Goal: Task Accomplishment & Management: Use online tool/utility

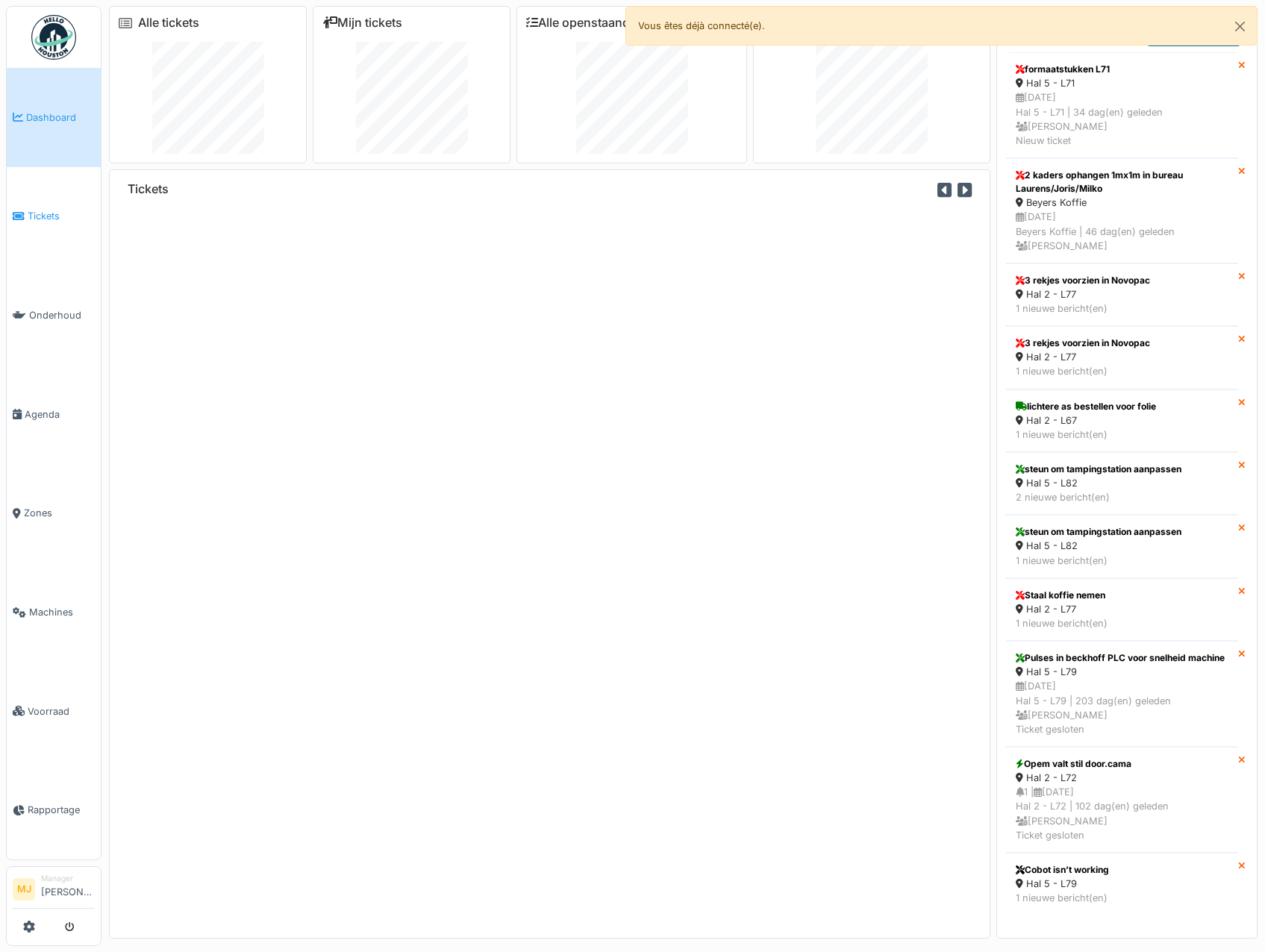
click at [48, 215] on span "Tickets" at bounding box center [61, 215] width 67 height 14
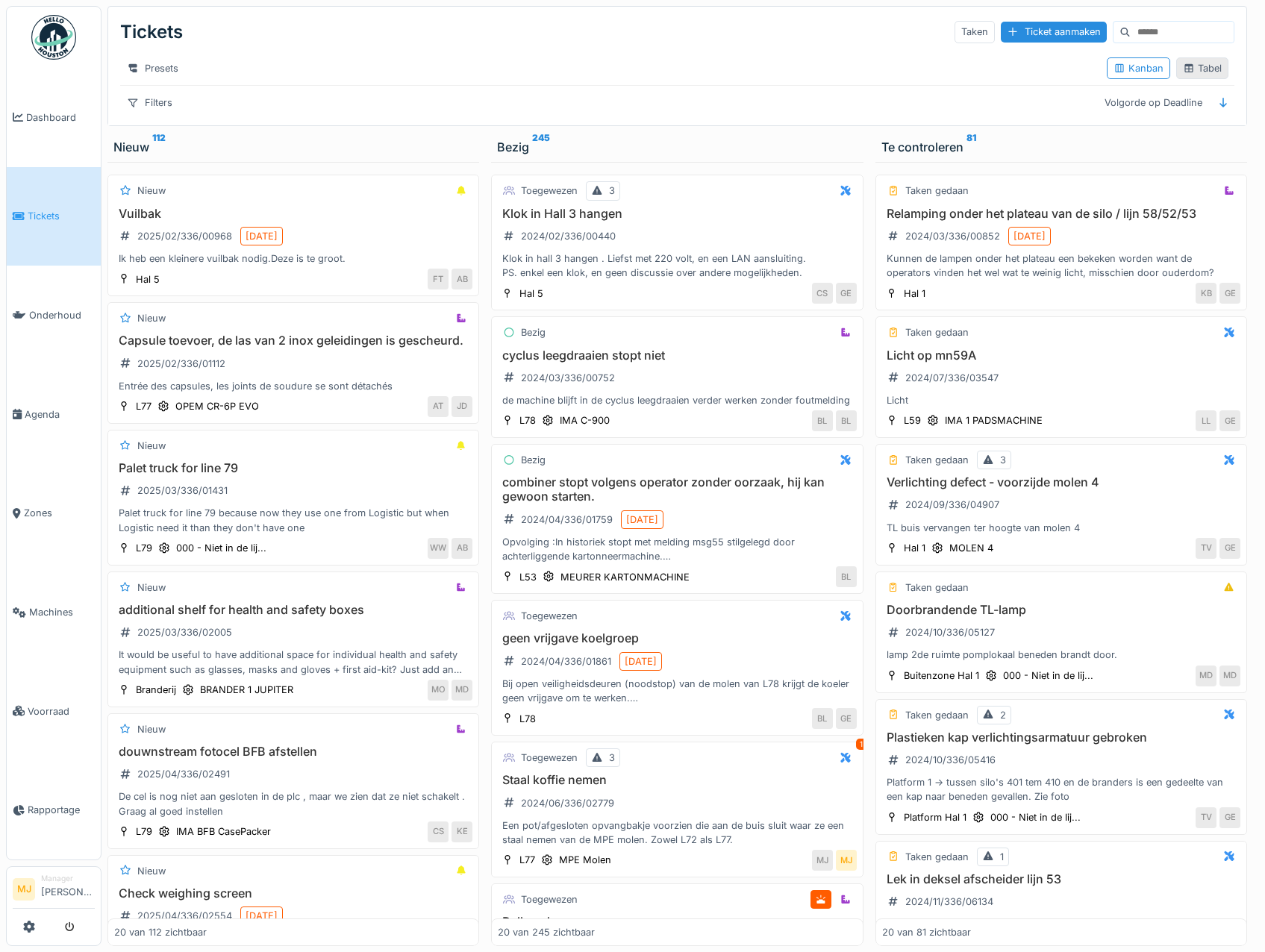
click at [1195, 74] on div "Tabel" at bounding box center [1202, 68] width 39 height 14
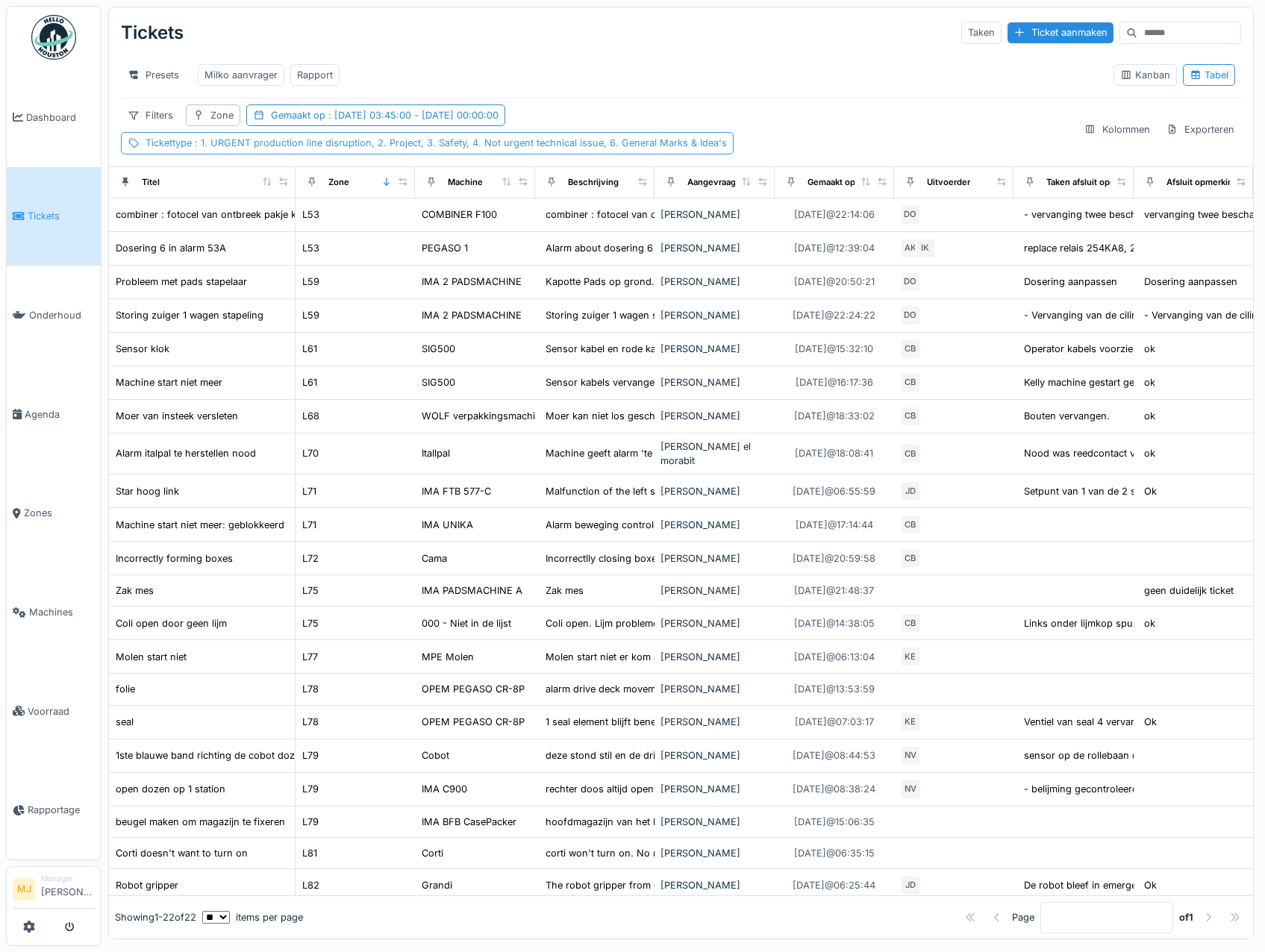
drag, startPoint x: 283, startPoint y: 128, endPoint x: 281, endPoint y: 144, distance: 16.1
click at [284, 122] on div "Gemaakt op : [DATE] 03:45:00 - [DATE] 00:00:00" at bounding box center [384, 115] width 227 height 14
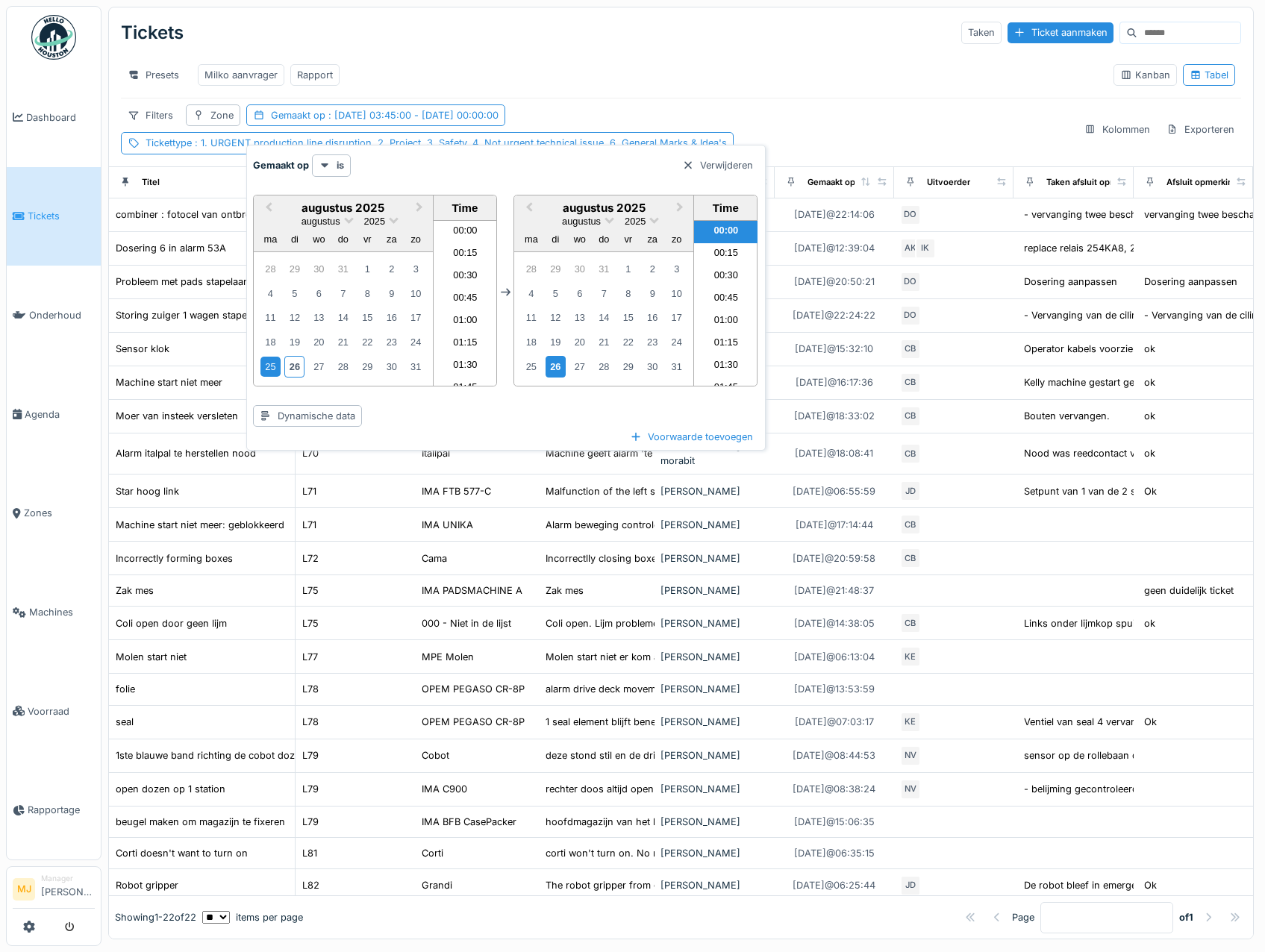
scroll to position [265, 0]
click at [598, 122] on div "Filters Zone Gemaakt op : [DATE] 03:45:00 - [DATE] 00:00:00 Tickettype : 1. URG…" at bounding box center [596, 129] width 951 height 49
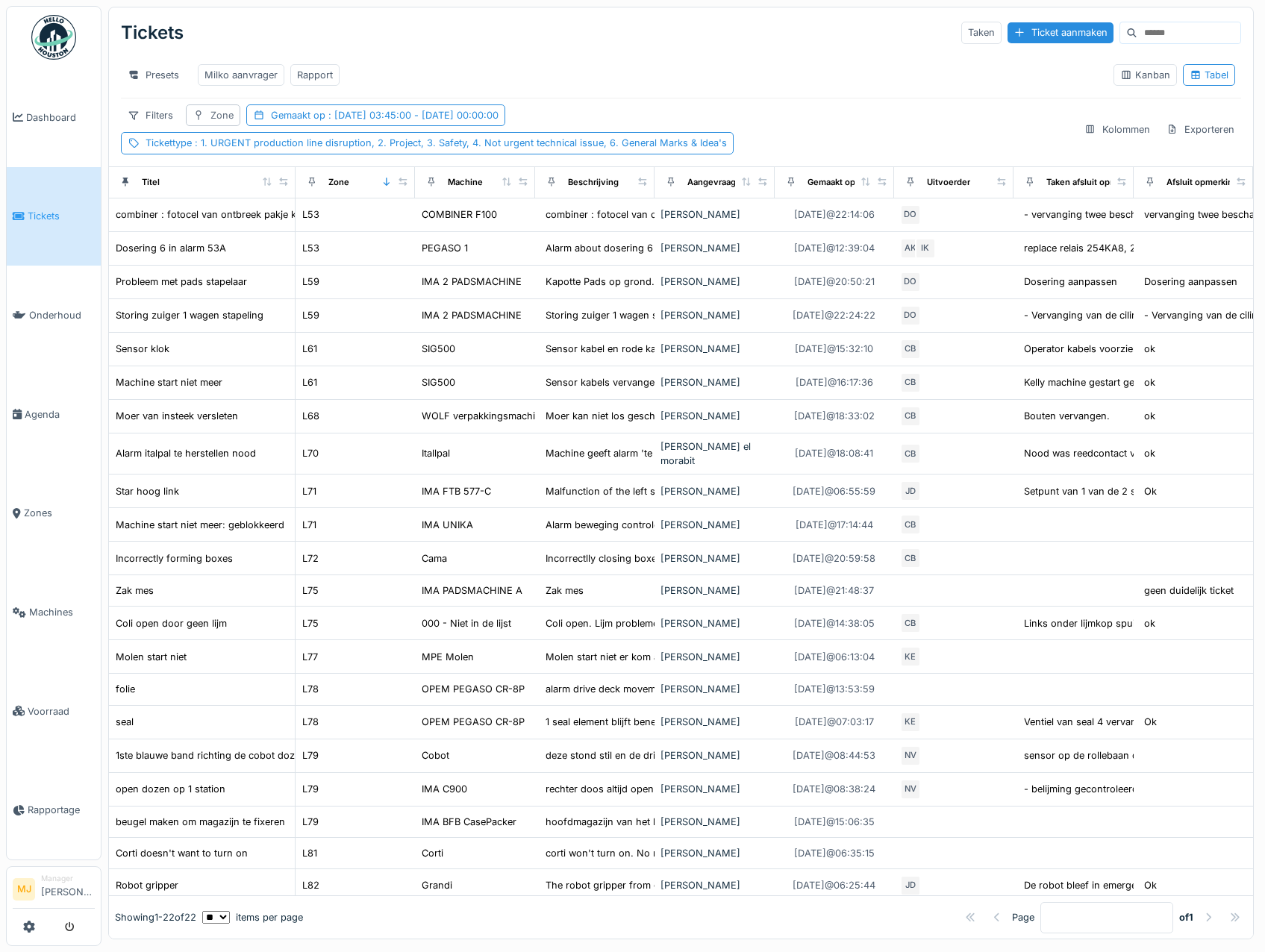
click at [224, 122] on div "Zone" at bounding box center [221, 115] width 23 height 14
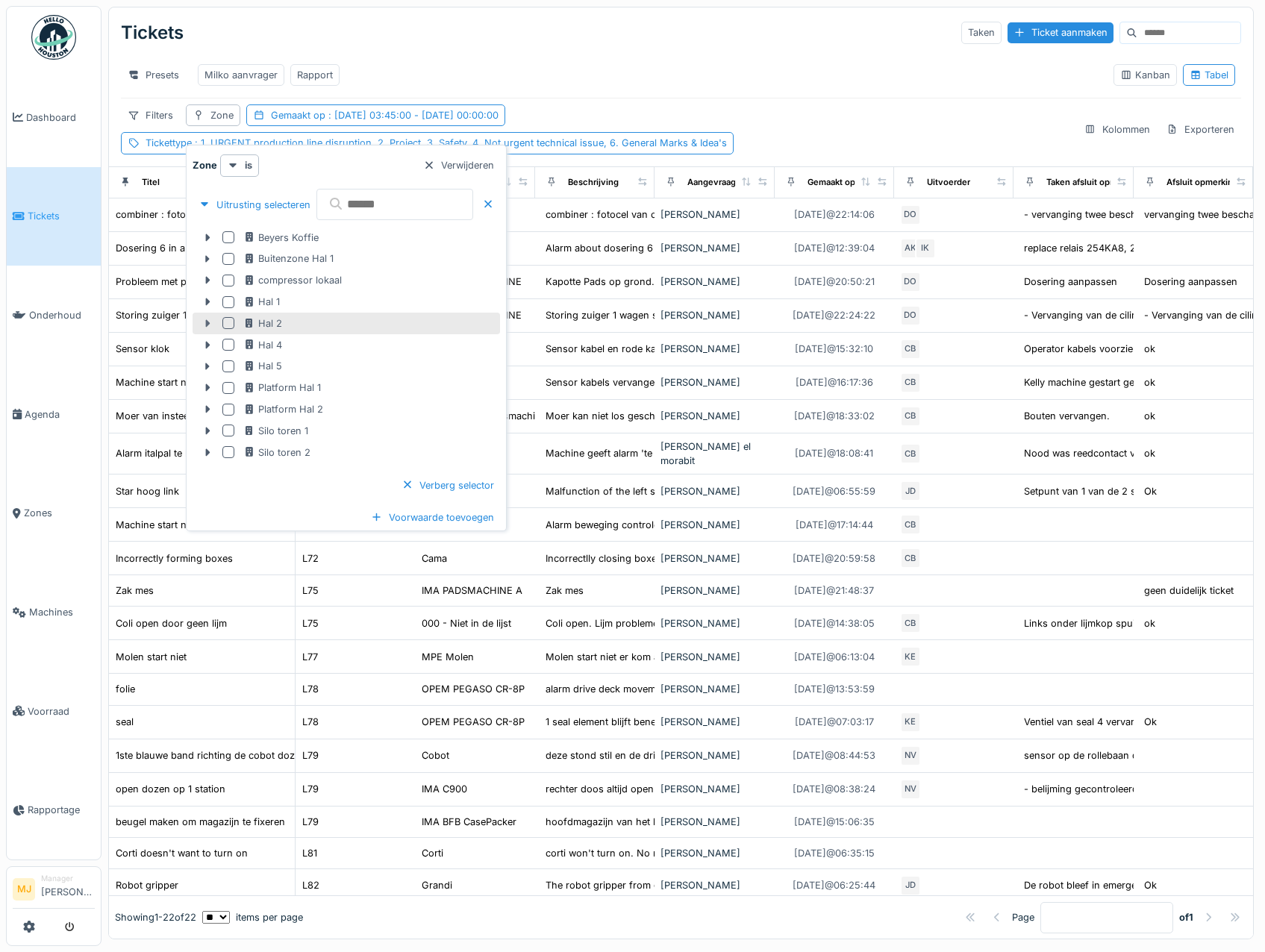
click at [204, 322] on icon at bounding box center [207, 323] width 12 height 9
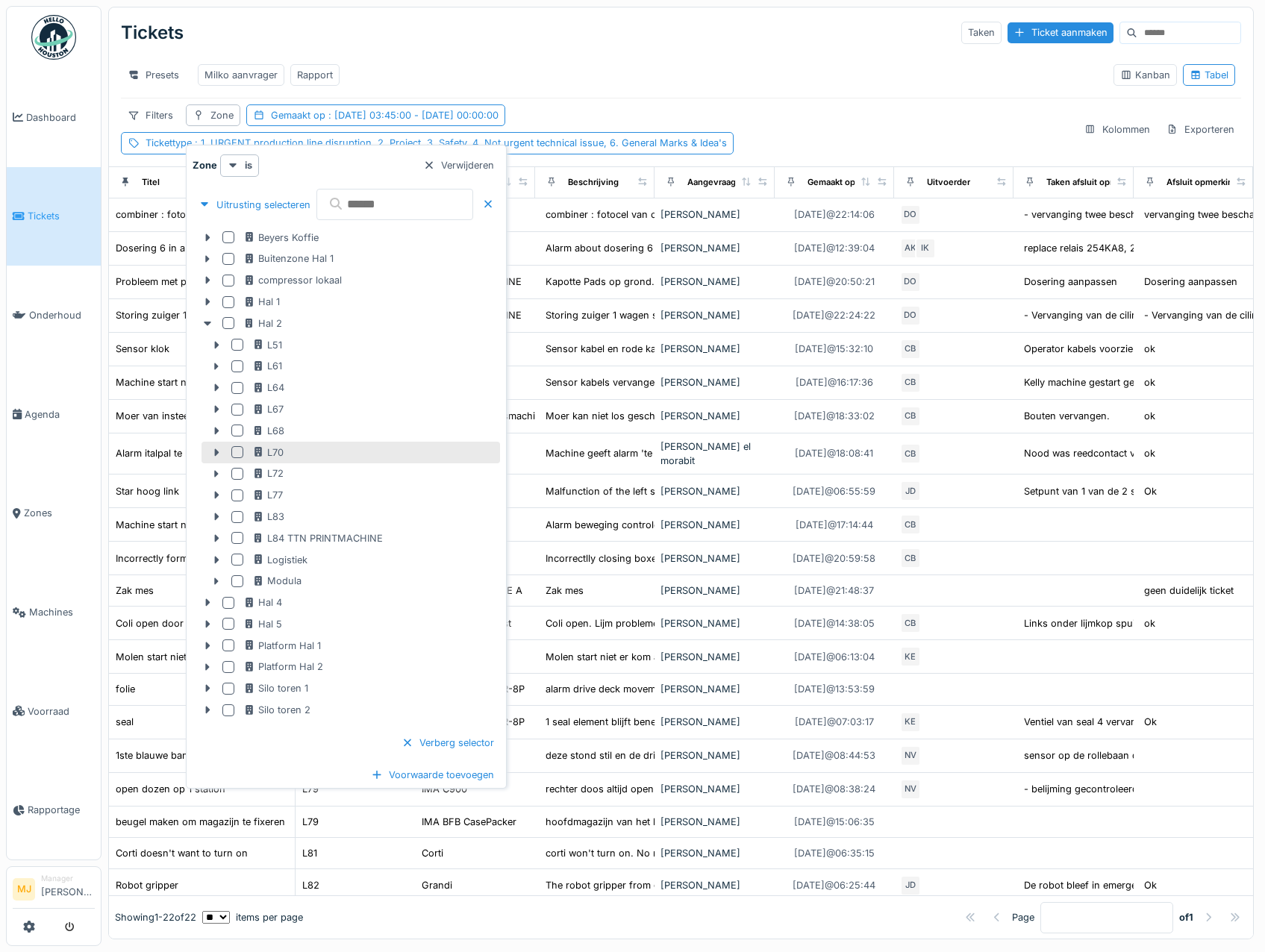
click at [237, 453] on div at bounding box center [237, 452] width 12 height 12
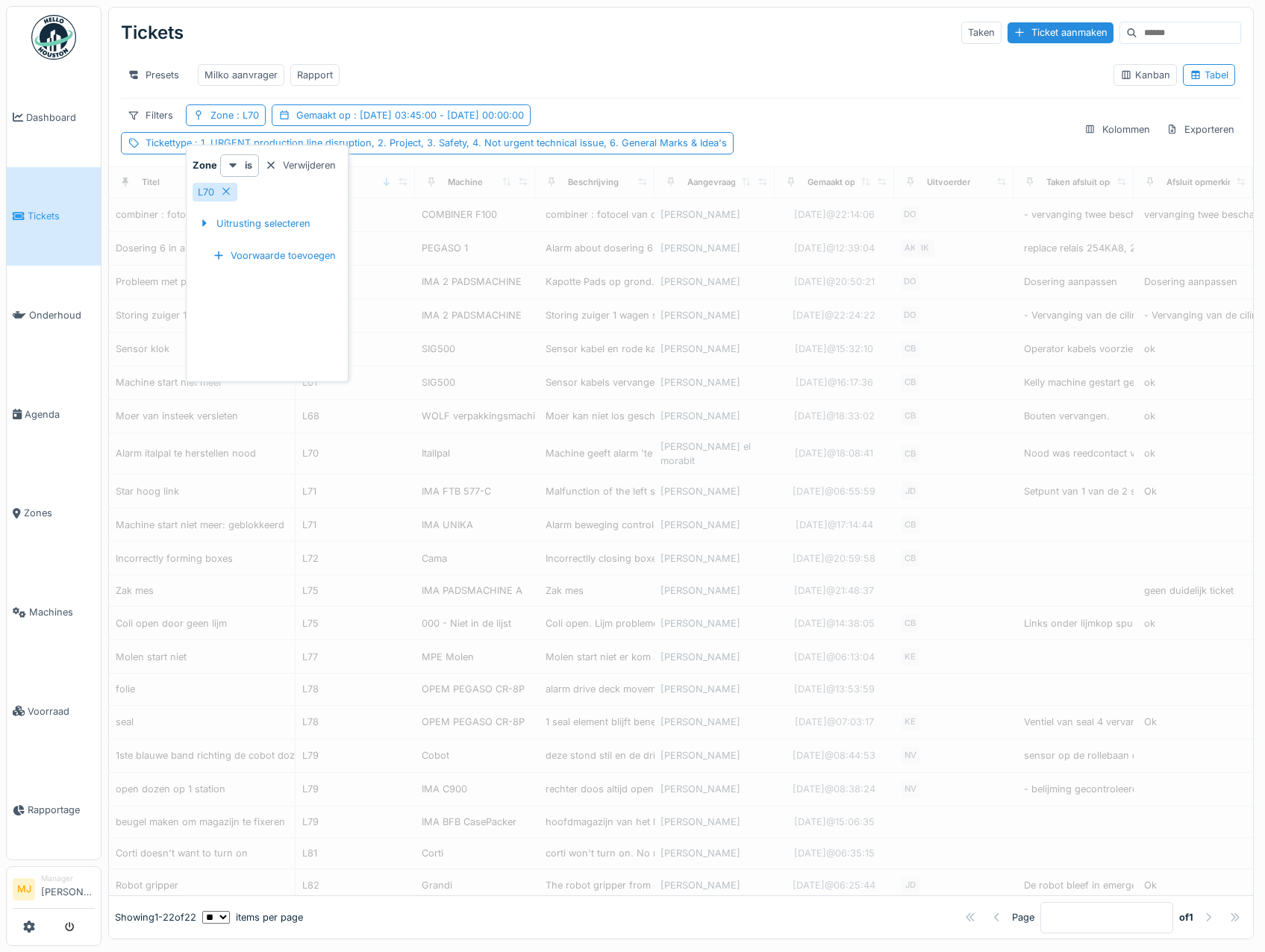
click at [619, 76] on div "Presets Milko aanvrager Rapport" at bounding box center [611, 75] width 980 height 34
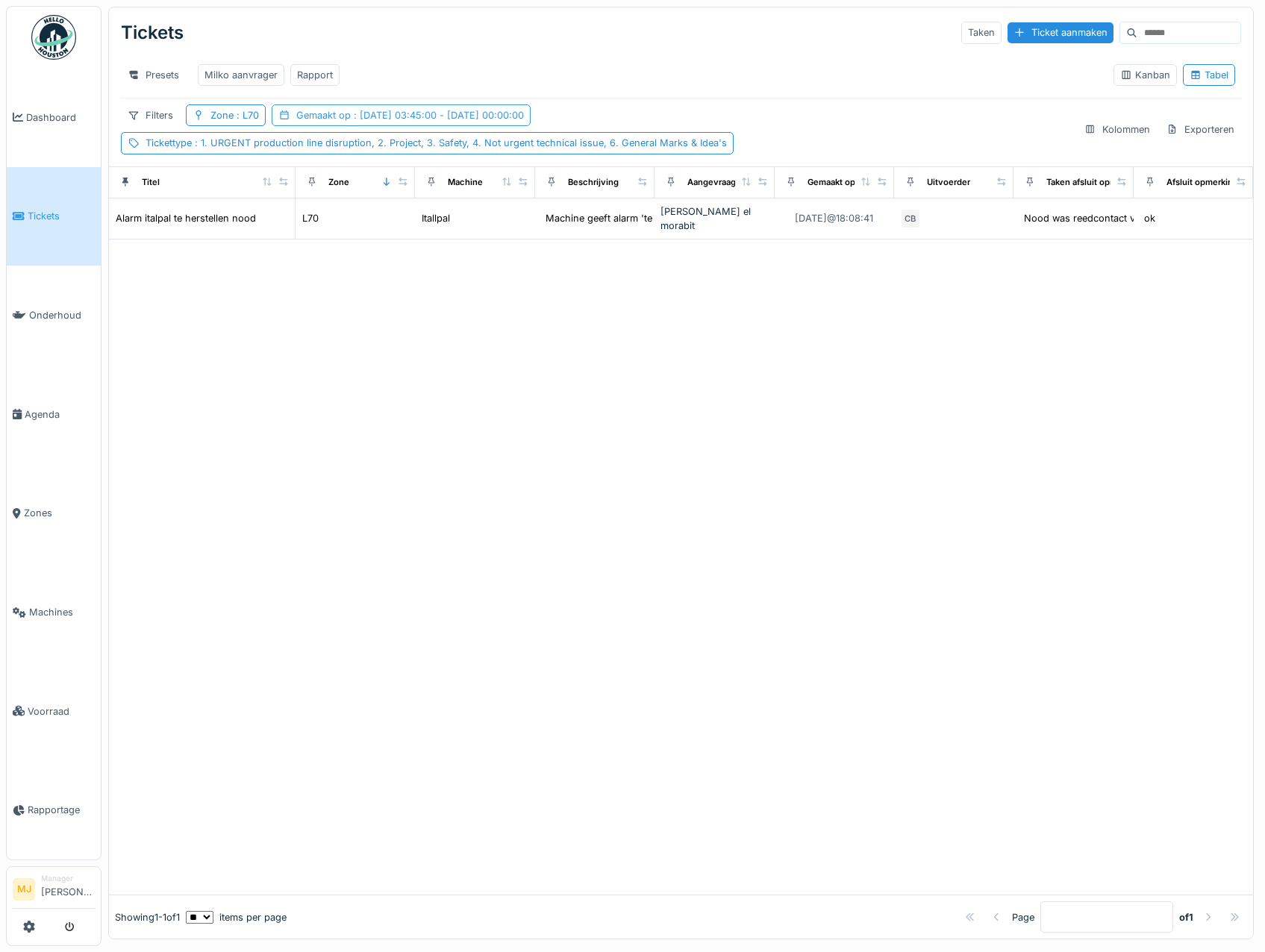
click at [367, 121] on span ": [DATE] 03:45:00 - [DATE] 00:00:00" at bounding box center [437, 115] width 173 height 11
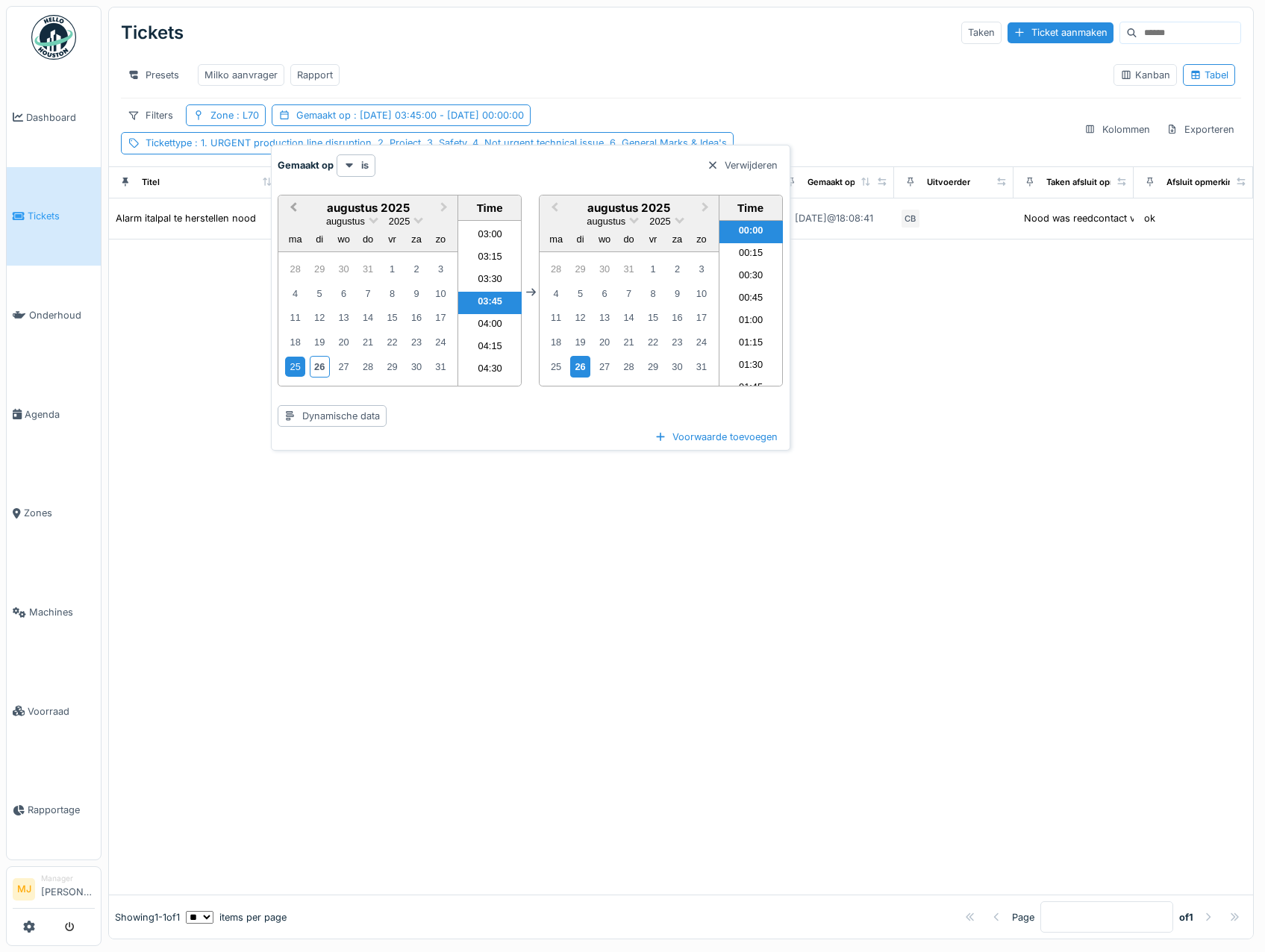
click at [293, 208] on span "Previous Month" at bounding box center [293, 208] width 0 height 17
click at [293, 208] on span "Previous Month" at bounding box center [293, 209] width 0 height 17
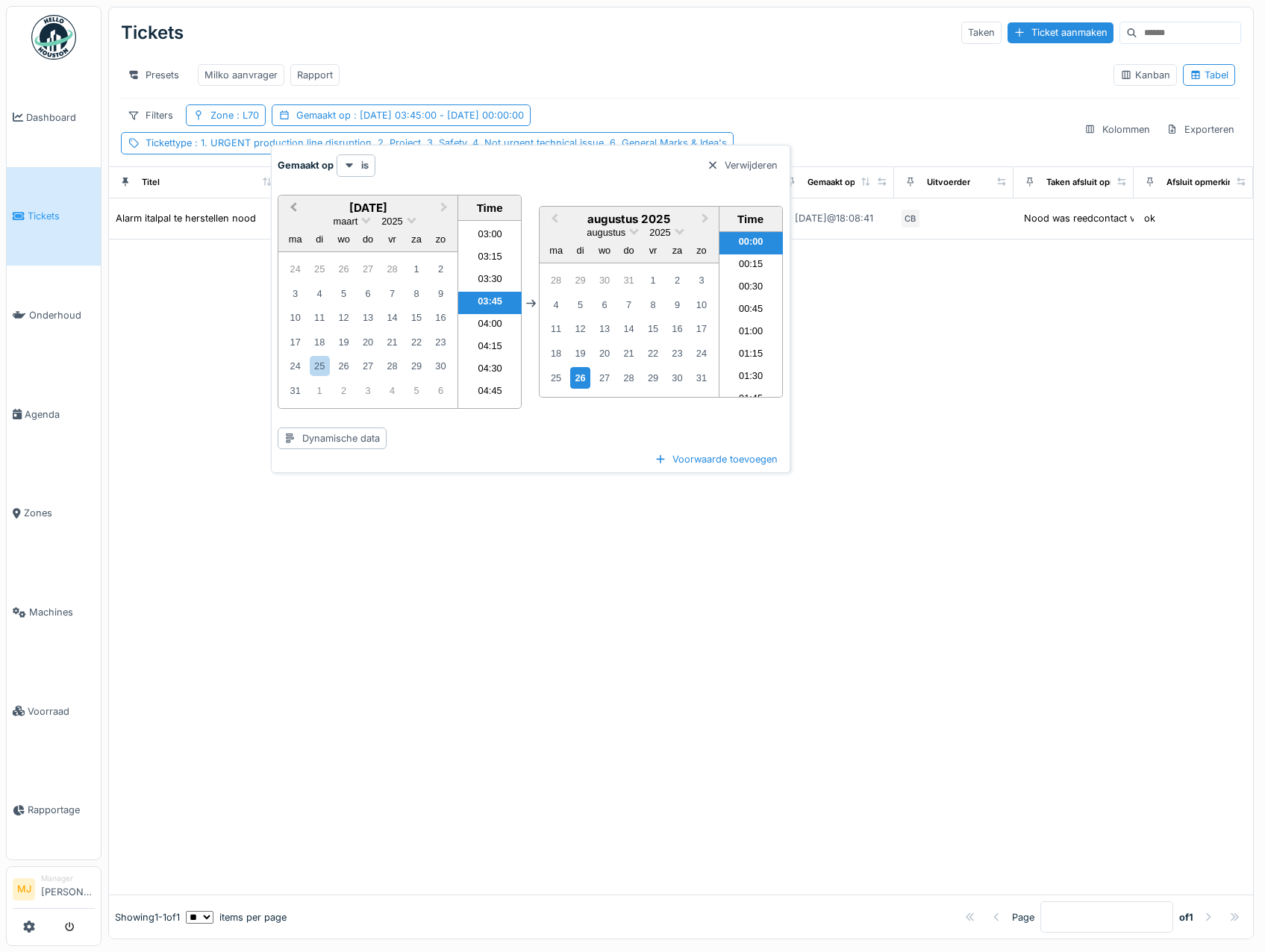
click at [293, 208] on span "Previous Month" at bounding box center [293, 208] width 0 height 17
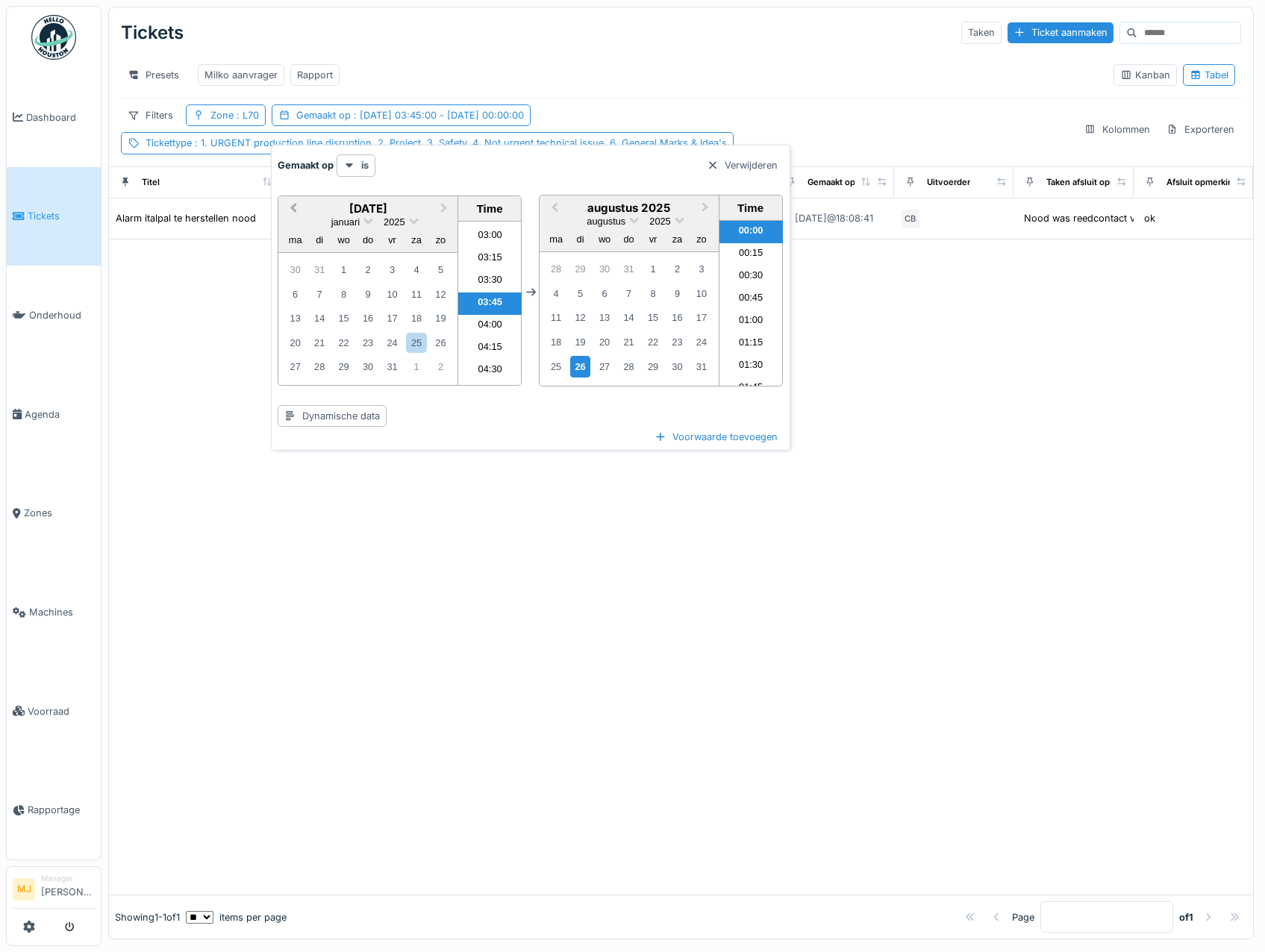
click at [293, 208] on span "Previous Month" at bounding box center [293, 209] width 0 height 17
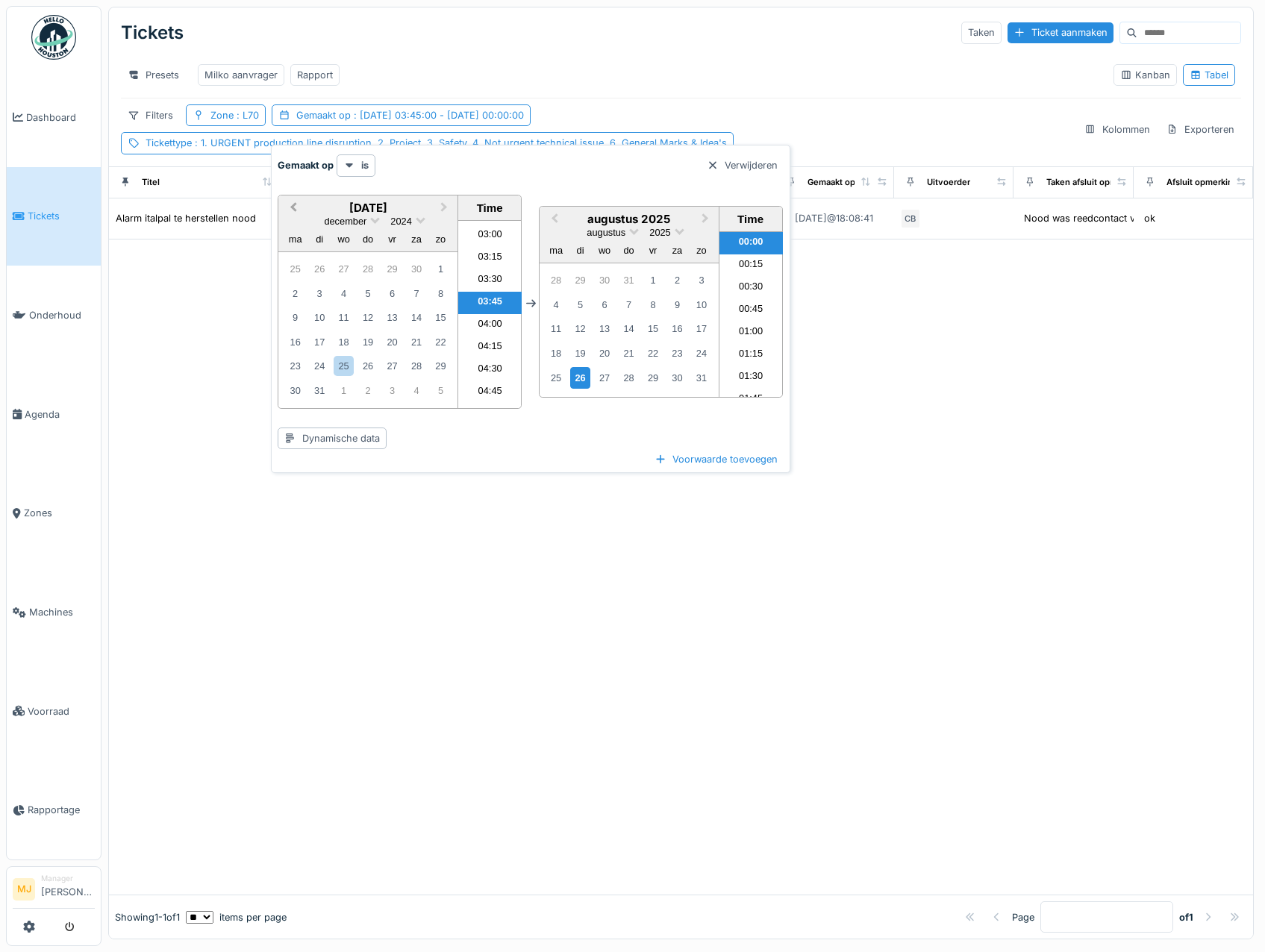
click at [293, 208] on span "Previous Month" at bounding box center [293, 208] width 0 height 17
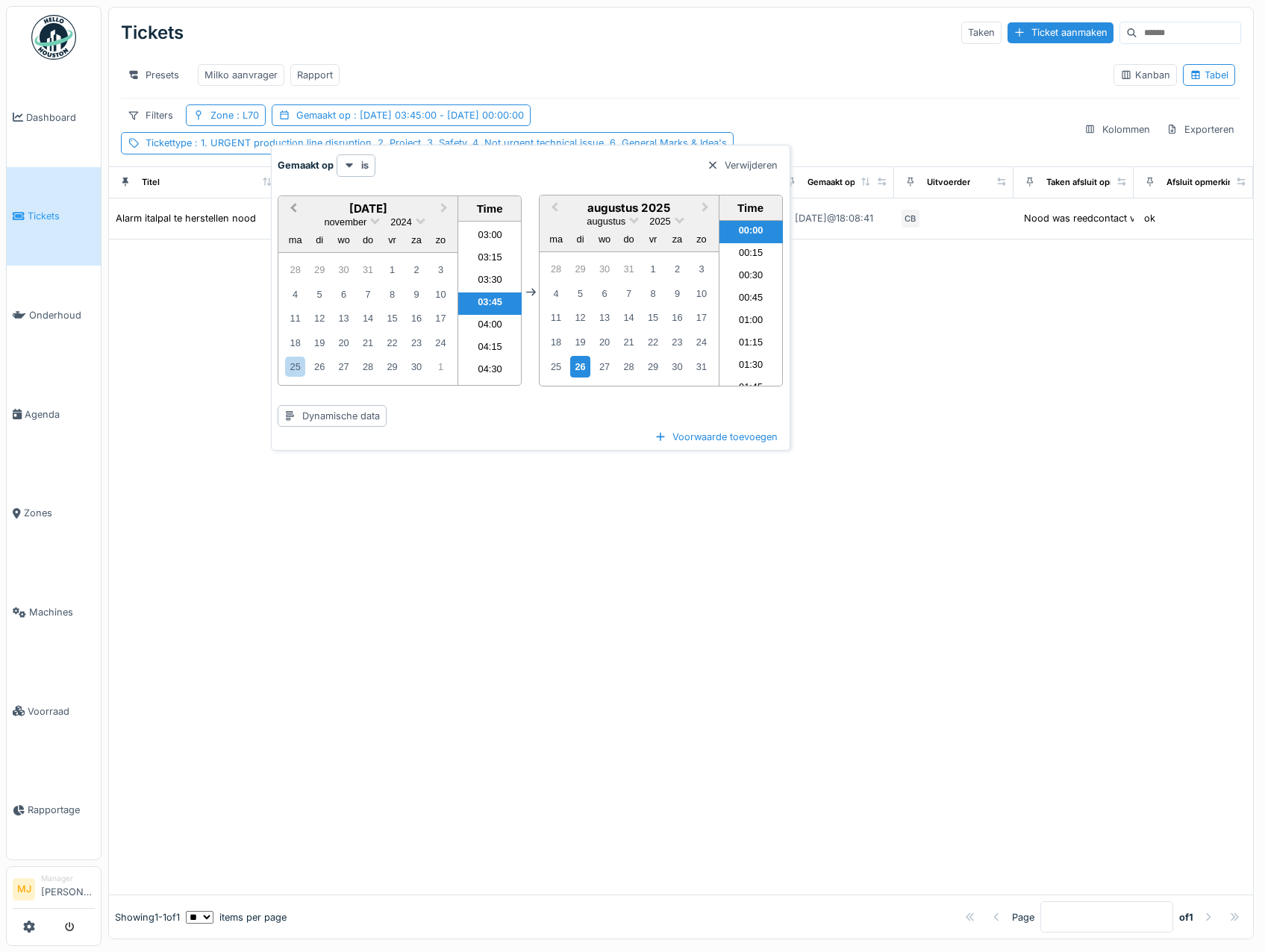
click at [293, 208] on span "Previous Month" at bounding box center [293, 209] width 0 height 17
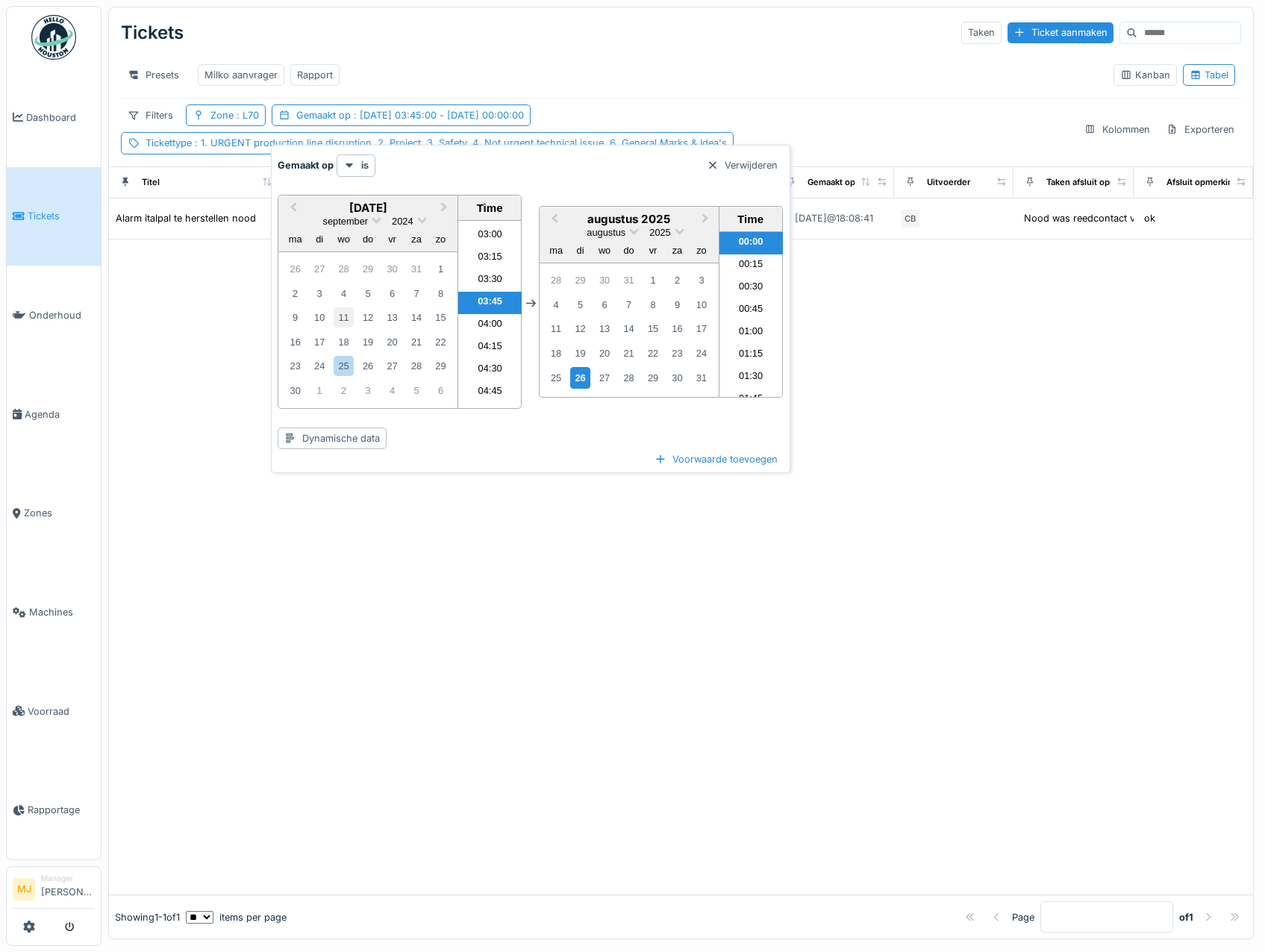
click at [341, 322] on div "11" at bounding box center [344, 318] width 20 height 20
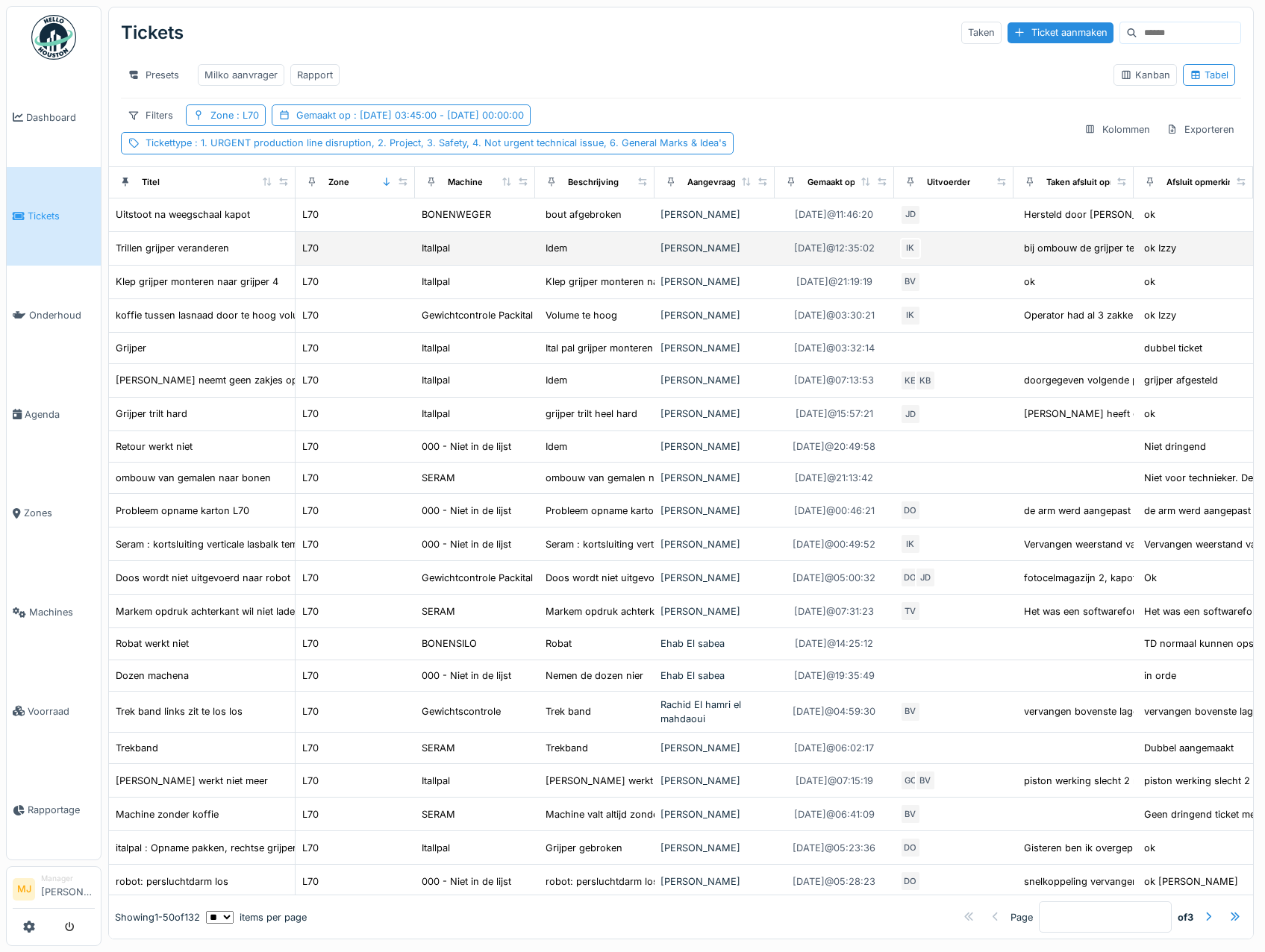
scroll to position [0, 0]
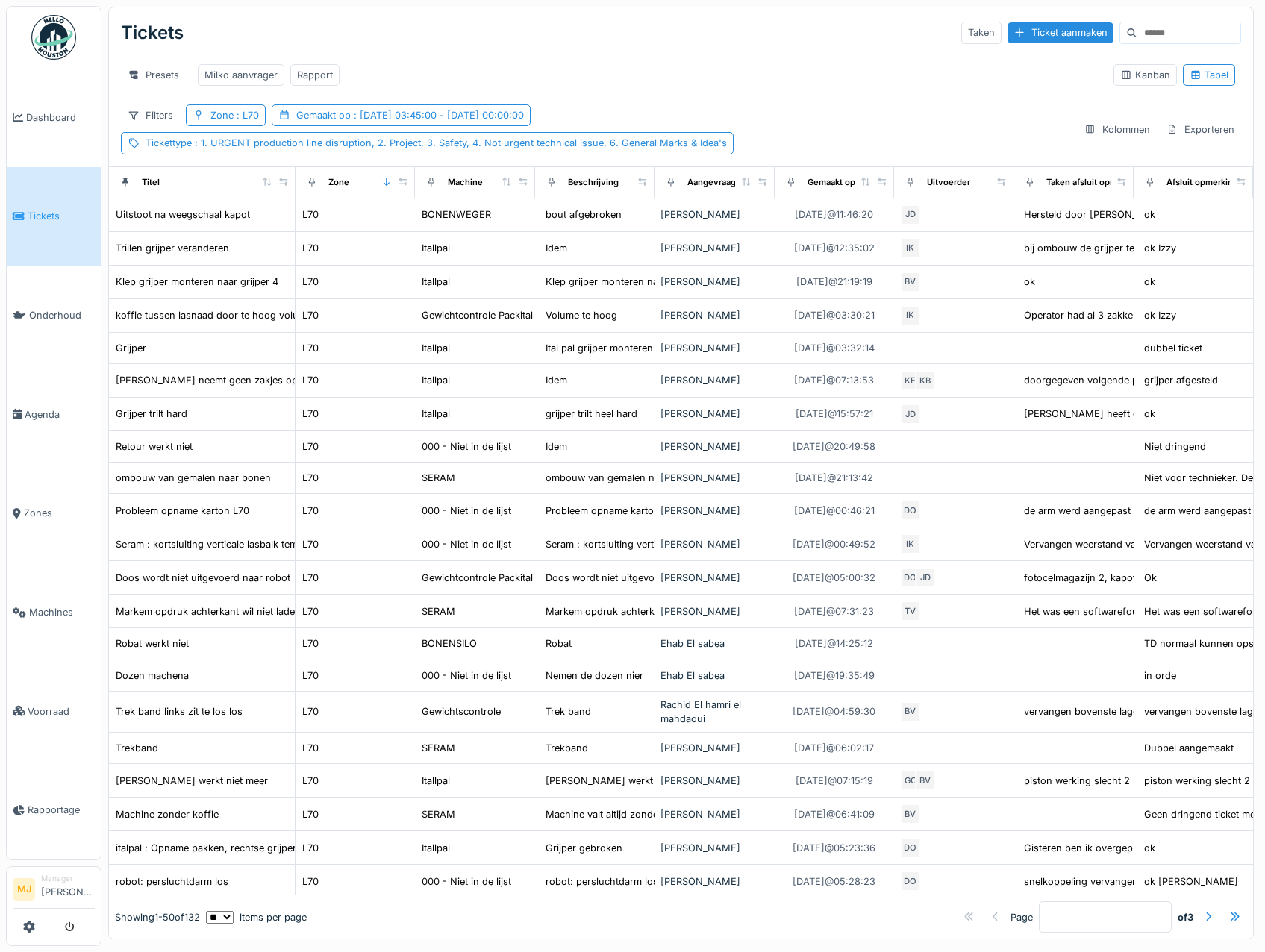
click at [1137, 33] on input at bounding box center [1189, 32] width 103 height 21
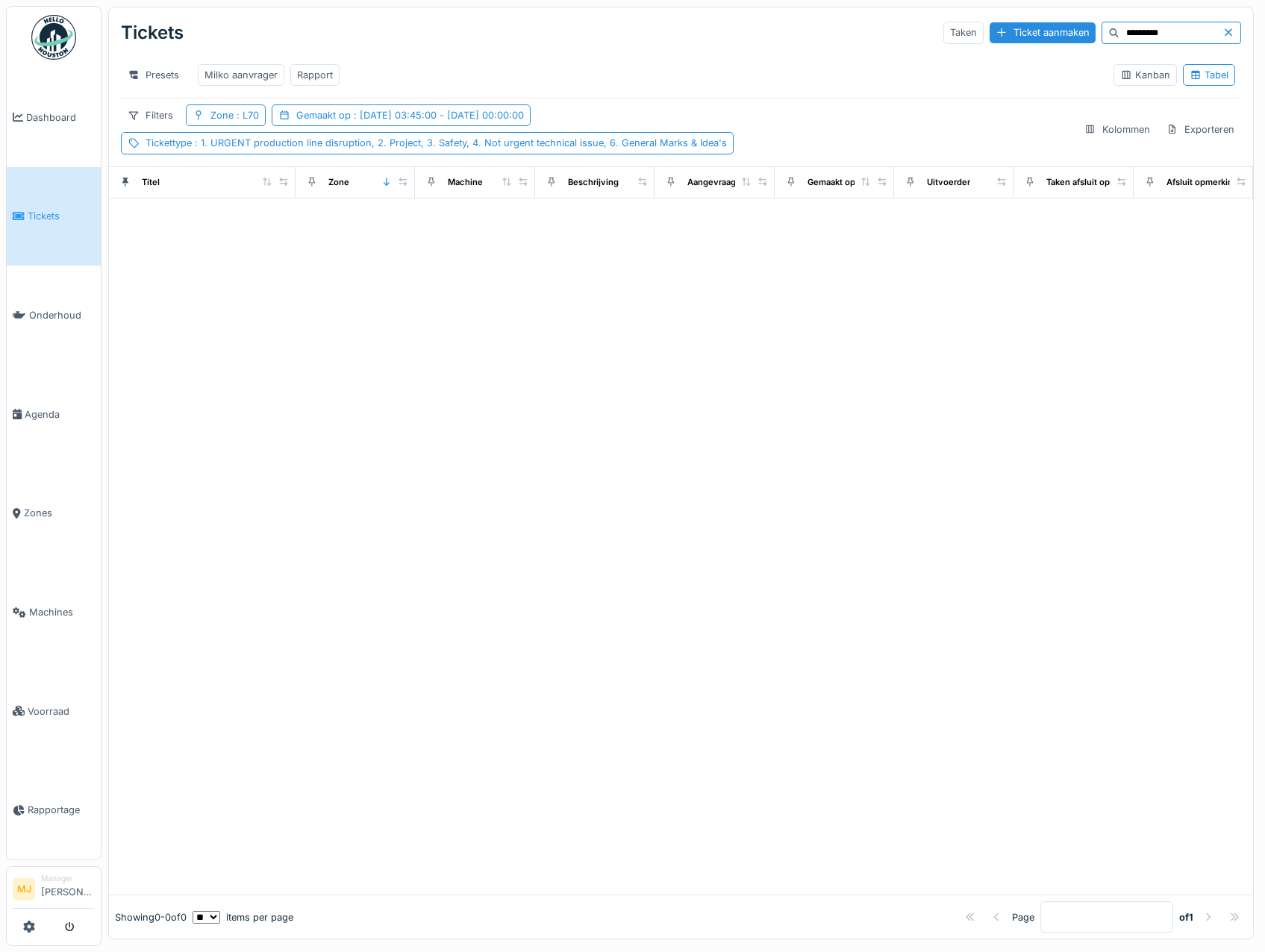
click at [1120, 36] on input "*********" at bounding box center [1171, 32] width 103 height 21
type input "*"
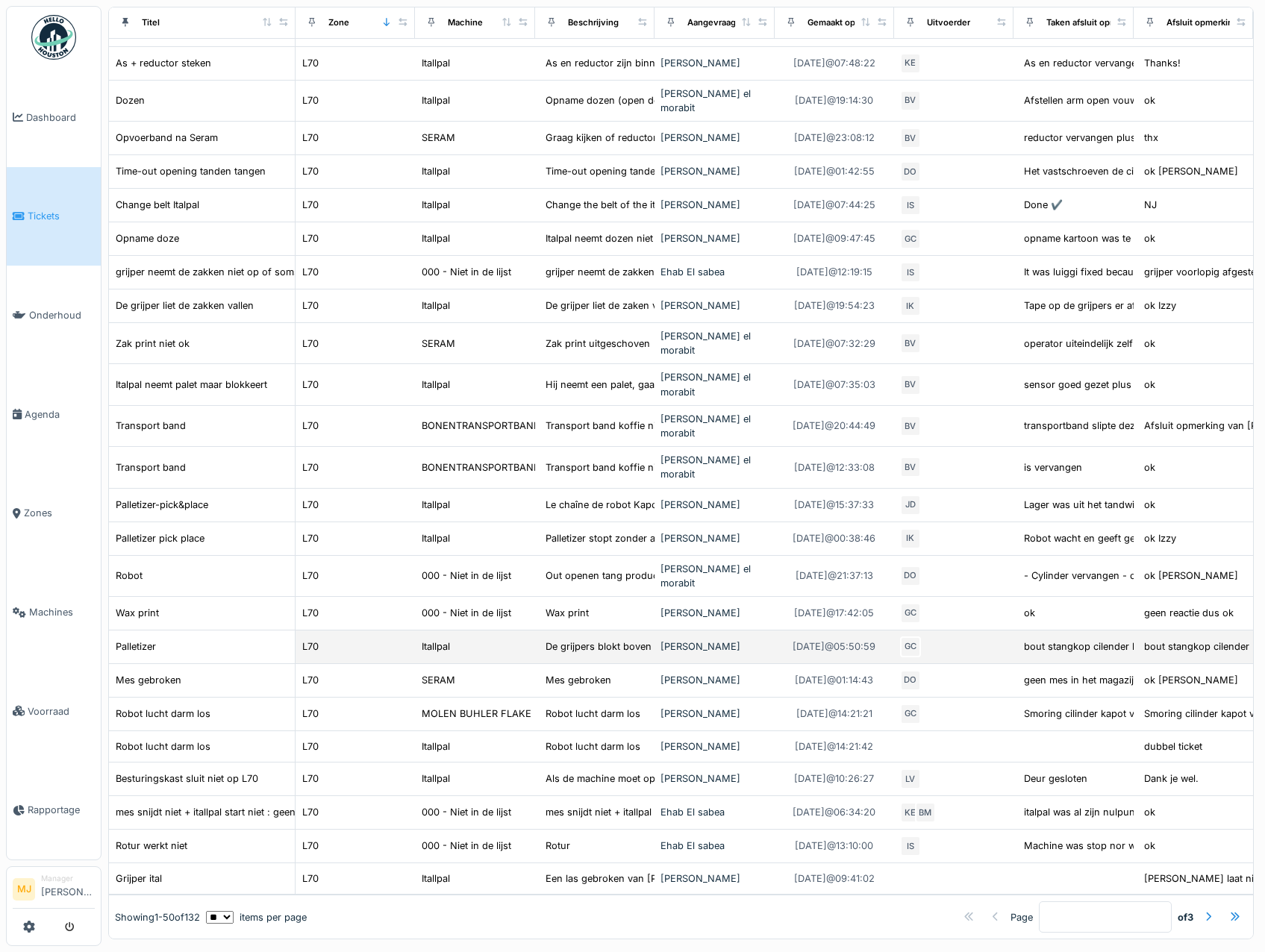
scroll to position [5, 0]
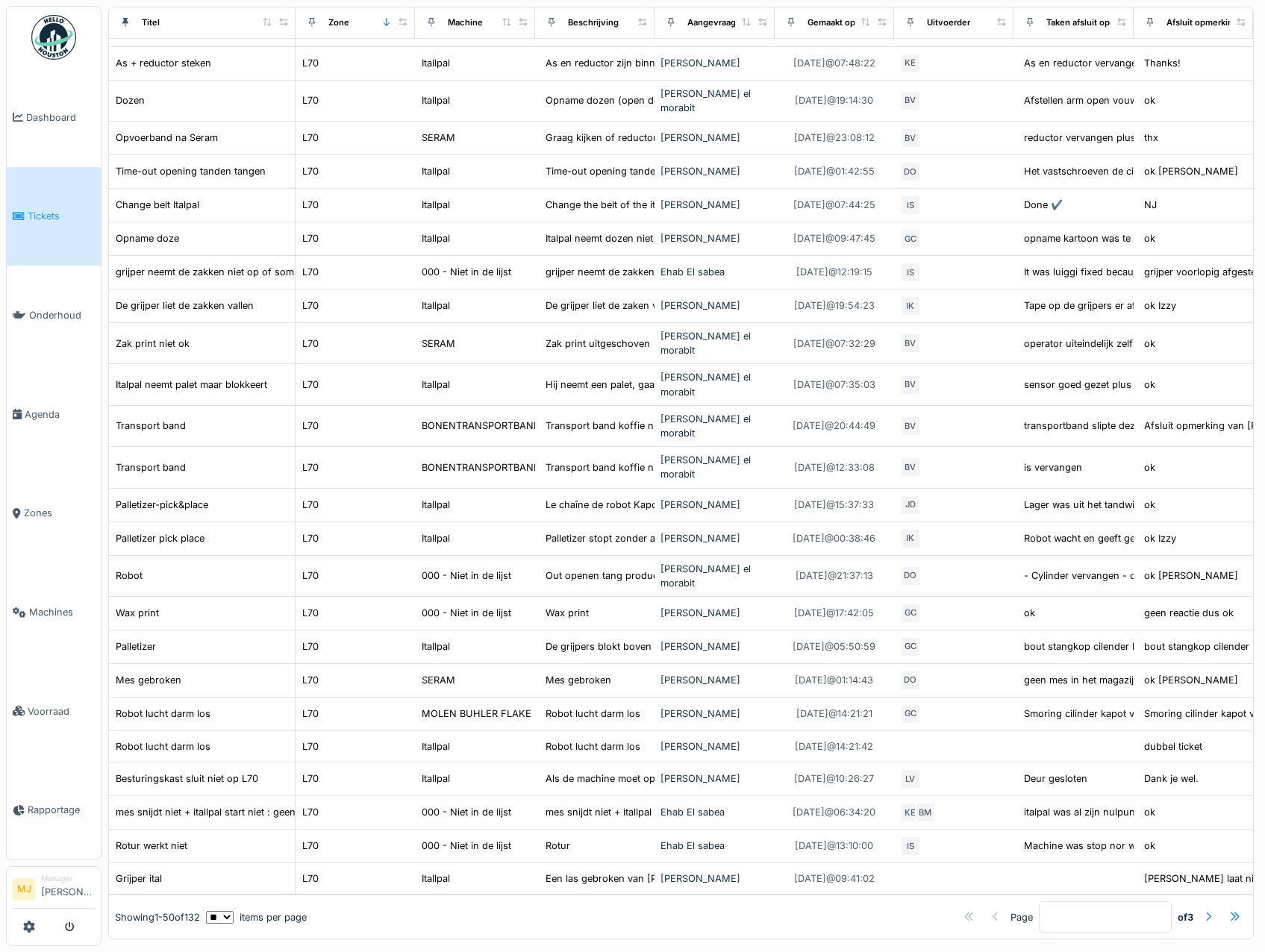
click at [1202, 910] on div at bounding box center [1208, 917] width 12 height 14
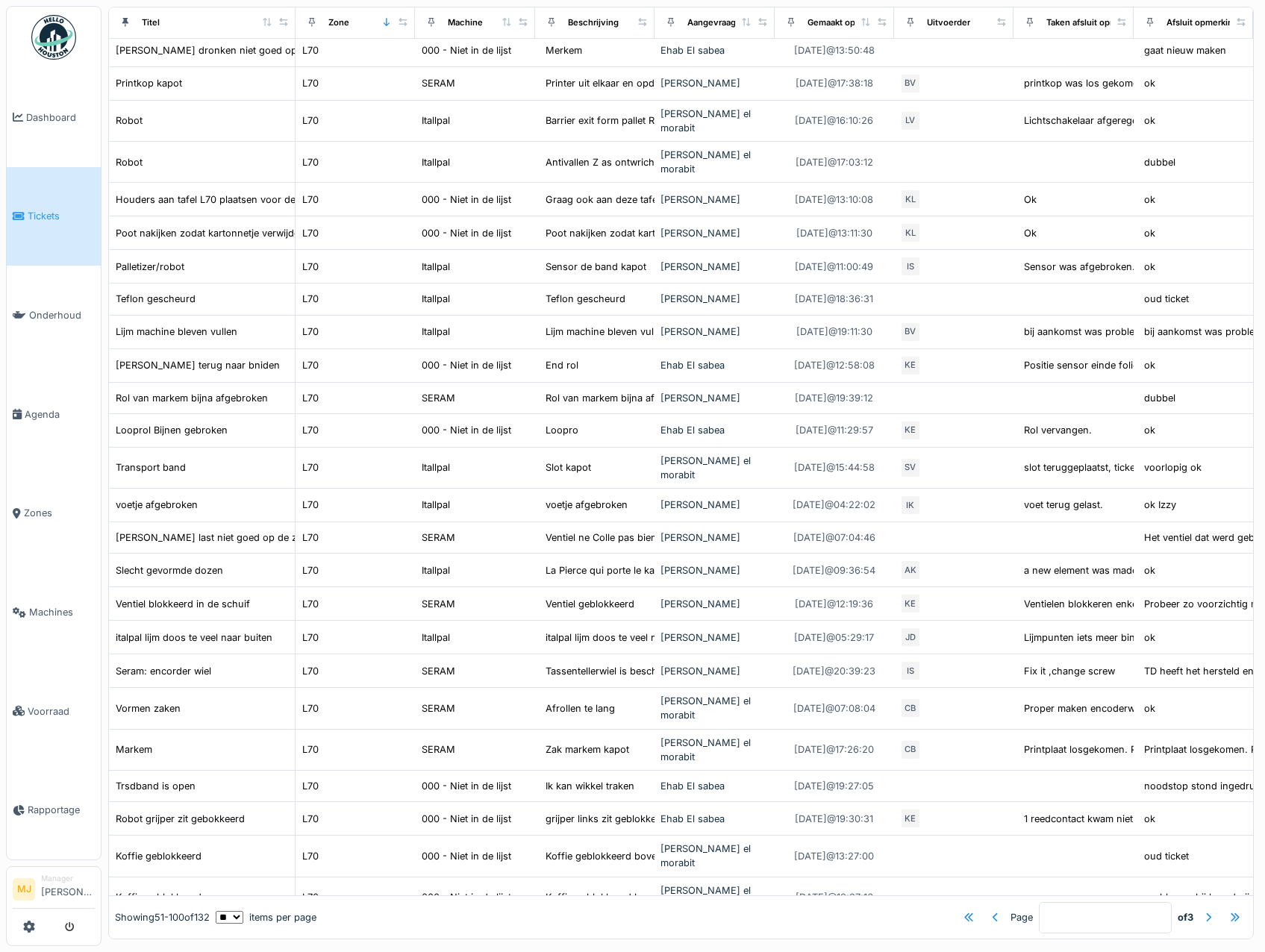
scroll to position [1091, 0]
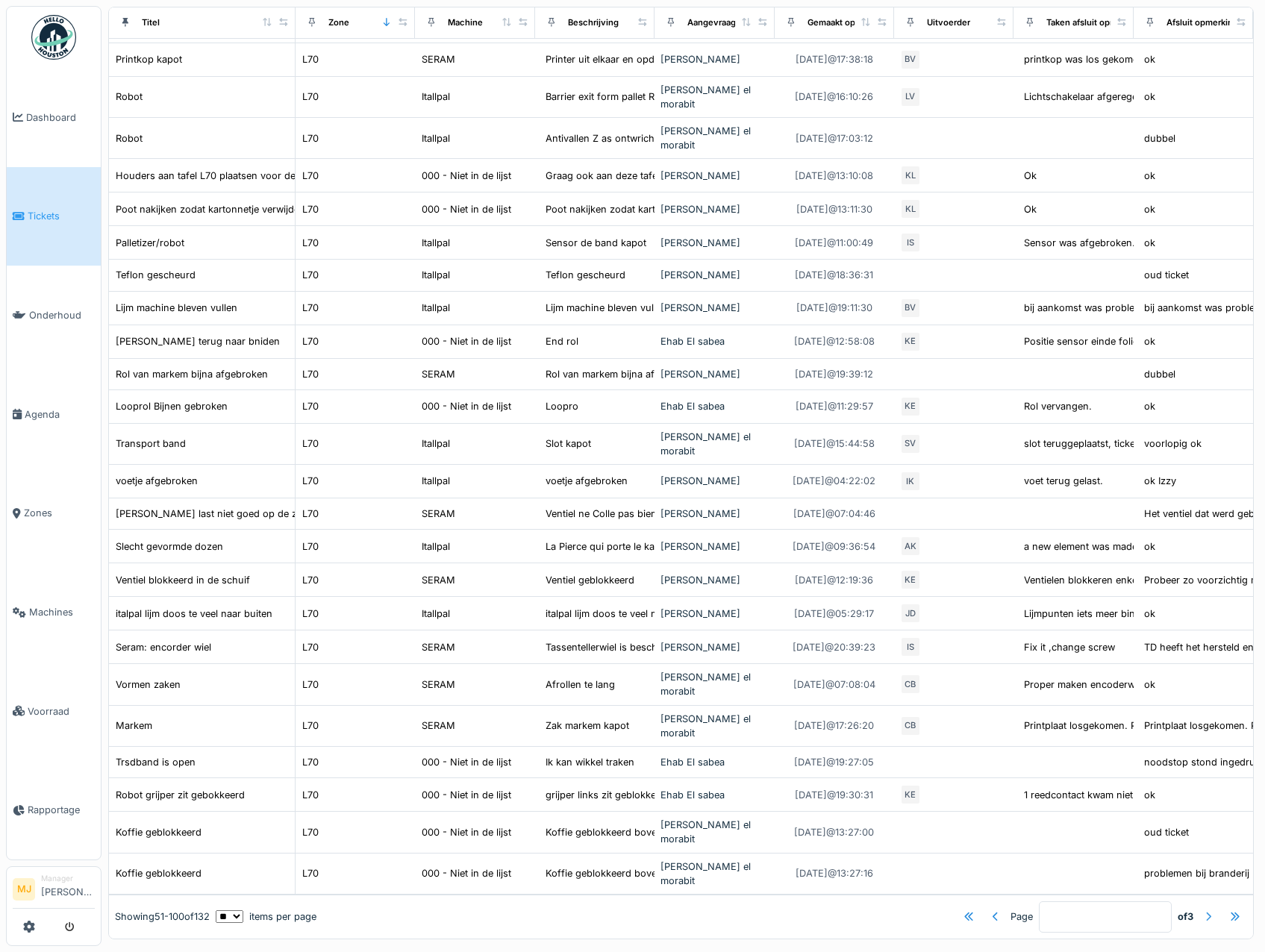
click at [1197, 908] on div at bounding box center [1208, 917] width 24 height 20
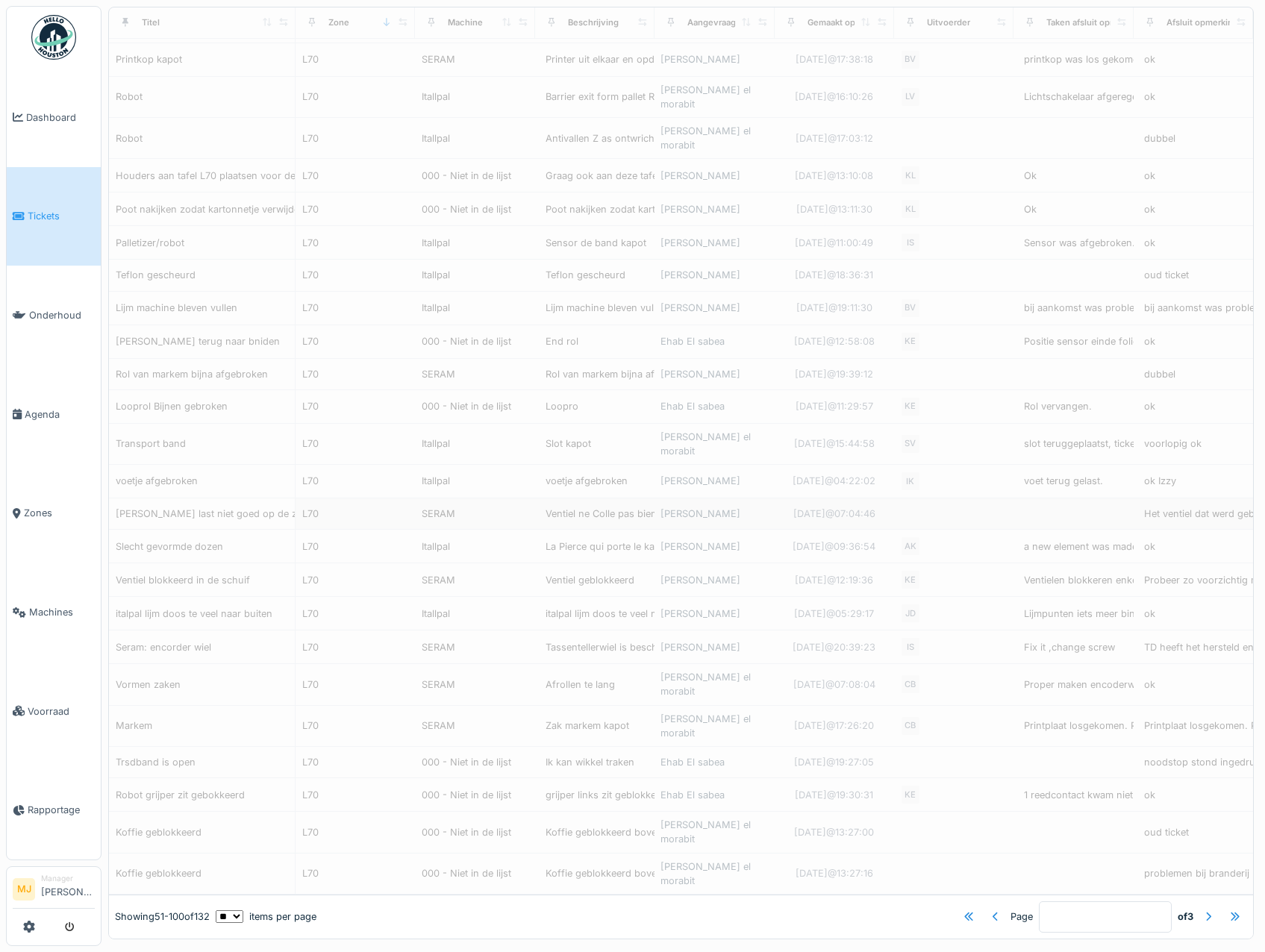
type input "*"
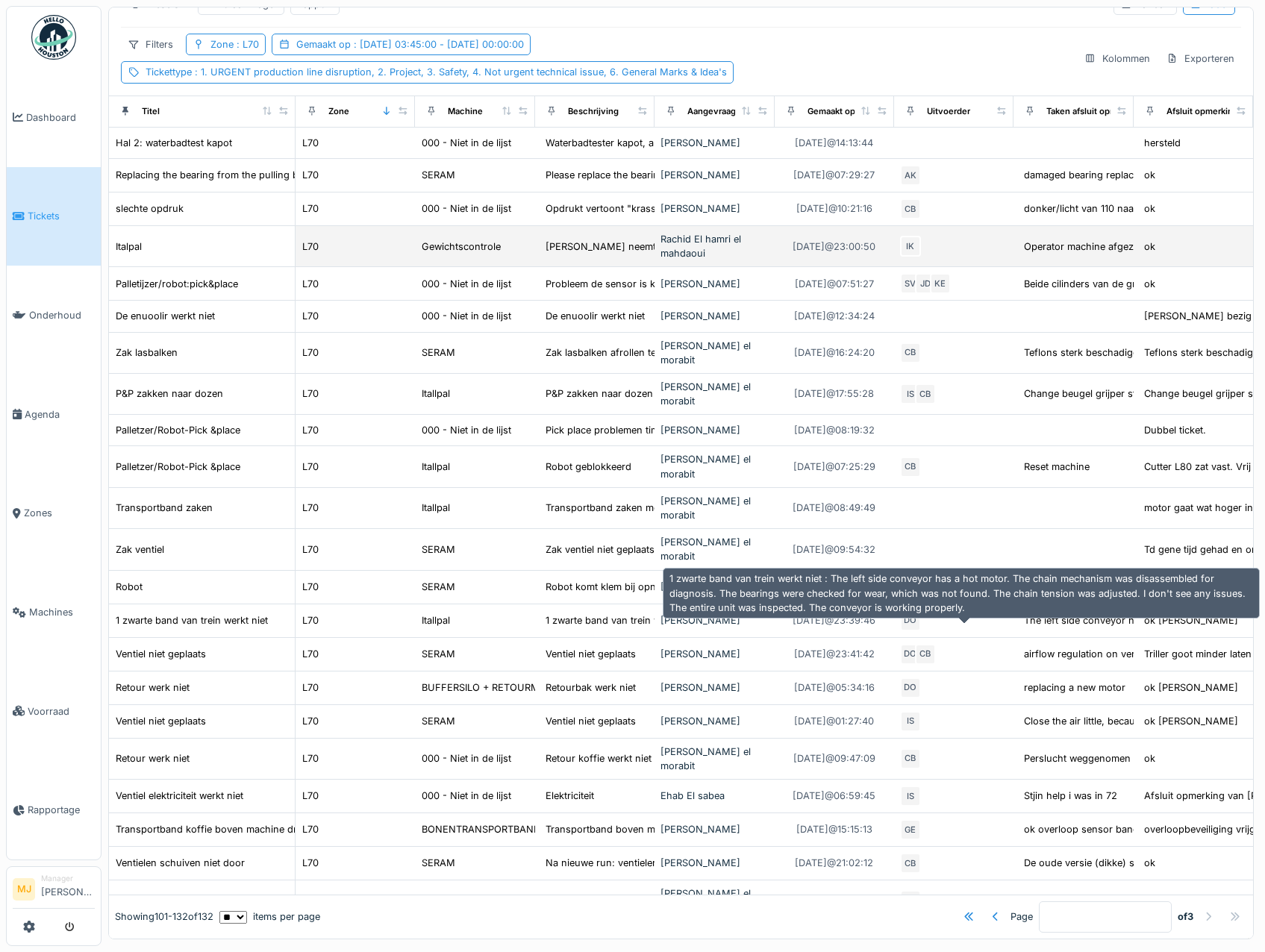
scroll to position [0, 0]
